Goal: Navigation & Orientation: Go to known website

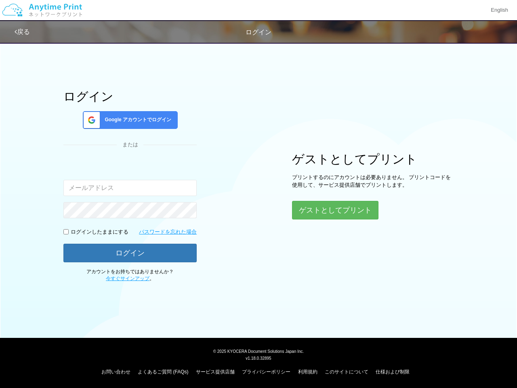
click at [259, 194] on div "ログイン Google アカウントでログイン または 入力されたメールアドレスまたはパスワードが正しくありません。 ログインしたままにする パスワードを忘れた…" at bounding box center [258, 160] width 485 height 245
click at [42, 10] on img at bounding box center [42, 10] width 86 height 28
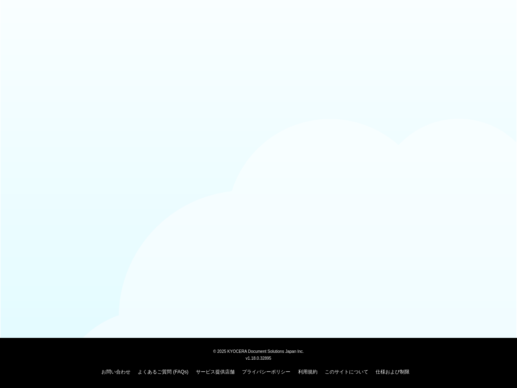
click at [499, 10] on div at bounding box center [258, 19] width 517 height 39
click at [23, 32] on div at bounding box center [258, 19] width 517 height 39
click at [130, 120] on body "© [DATE] KYOCERA Document Solutions Japan Inc. v1.18.0.32895 お問い合わせ よくあるご質問 (FA…" at bounding box center [258, 194] width 517 height 388
click at [66, 232] on body "© [DATE] KYOCERA Document Solutions Japan Inc. v1.18.0.32895 お問い合わせ よくあるご質問 (FA…" at bounding box center [258, 194] width 517 height 388
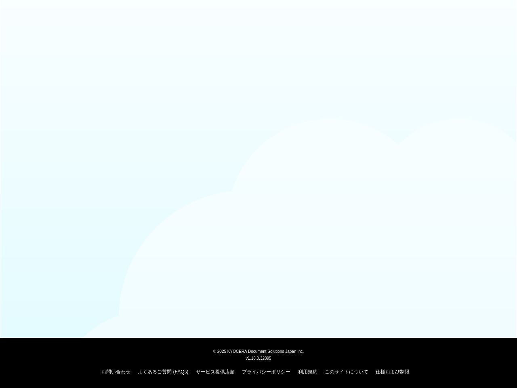
click at [130, 253] on body "© [DATE] KYOCERA Document Solutions Japan Inc. v1.18.0.32895 お問い合わせ よくあるご質問 (FA…" at bounding box center [258, 194] width 517 height 388
click at [336, 210] on body "© [DATE] KYOCERA Document Solutions Japan Inc. v1.18.0.32895 お問い合わせ よくあるご質問 (FA…" at bounding box center [258, 194] width 517 height 388
